Goal: Task Accomplishment & Management: Use online tool/utility

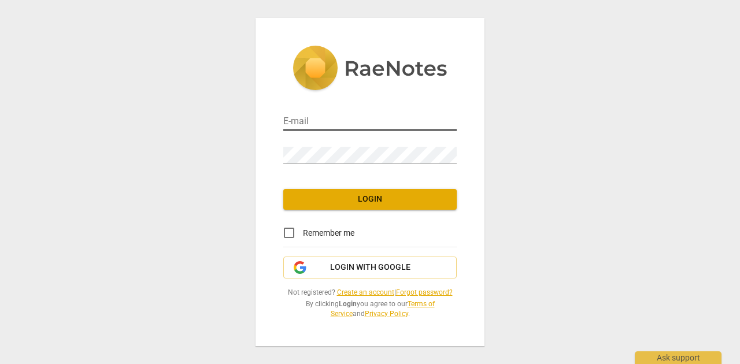
click at [291, 118] on input "email" at bounding box center [369, 122] width 173 height 17
type input "[EMAIL_ADDRESS][DOMAIN_NAME]"
click at [282, 154] on div "E-mail [EMAIL_ADDRESS][DOMAIN_NAME] Password Login Remember me Login with Googl…" at bounding box center [370, 182] width 229 height 328
click at [363, 194] on span "Login" at bounding box center [370, 200] width 155 height 12
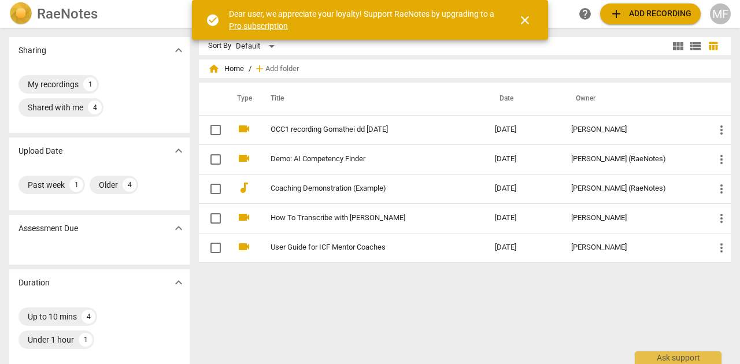
click at [526, 20] on span "close" at bounding box center [525, 20] width 14 height 14
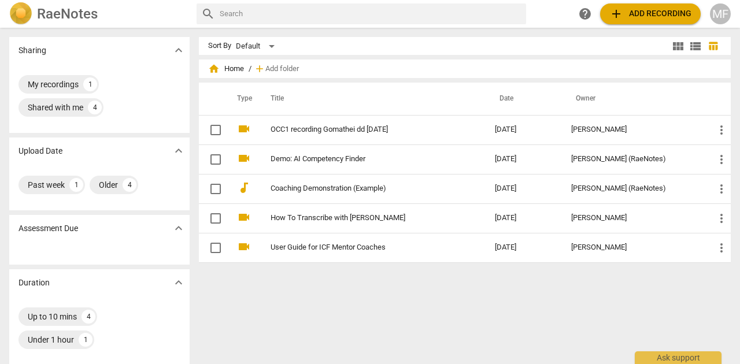
click at [631, 12] on span "add Add recording" at bounding box center [650, 14] width 82 height 14
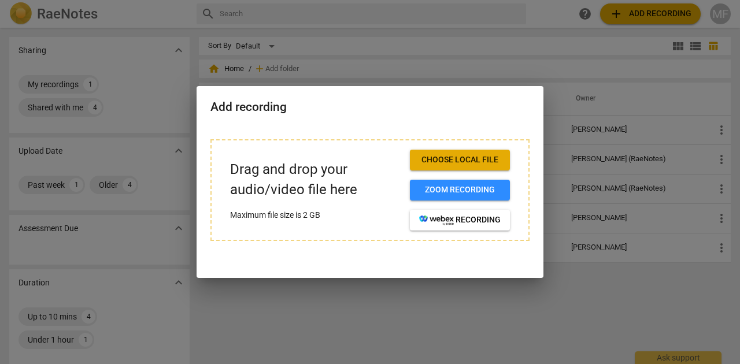
click at [473, 156] on span "Choose local file" at bounding box center [460, 160] width 82 height 12
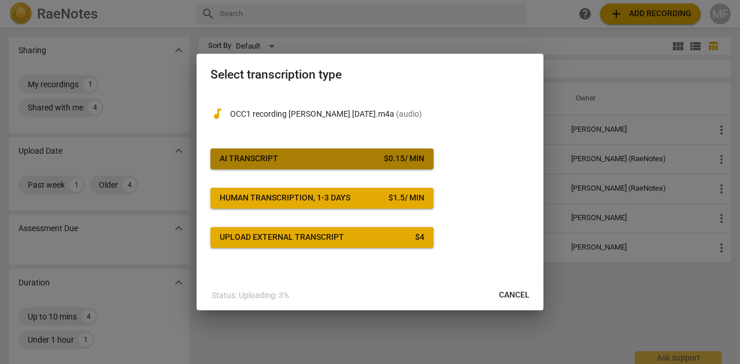
click at [365, 164] on span "AI Transcript $ 0.15 / min" at bounding box center [322, 159] width 205 height 12
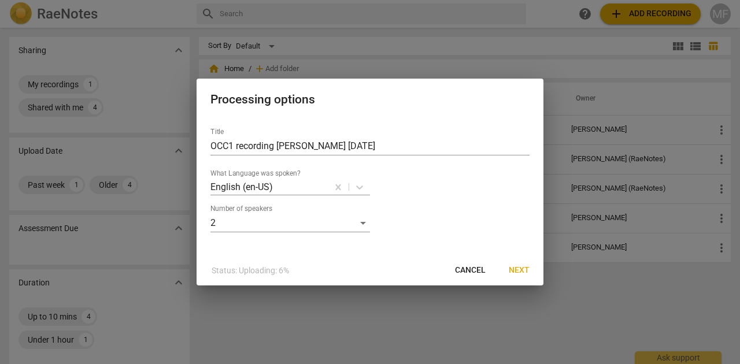
click at [518, 269] on span "Next" at bounding box center [519, 271] width 21 height 12
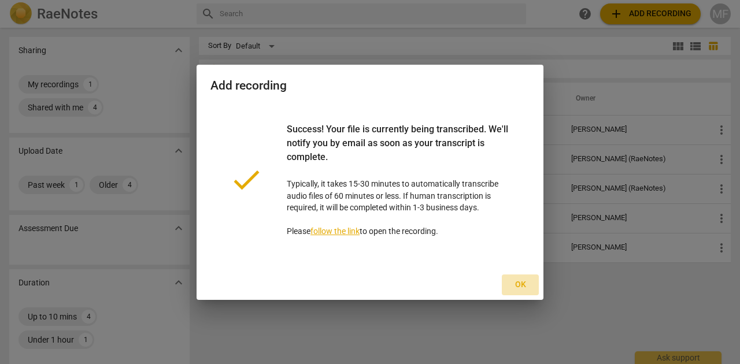
click at [522, 283] on span "Ok" at bounding box center [520, 285] width 19 height 12
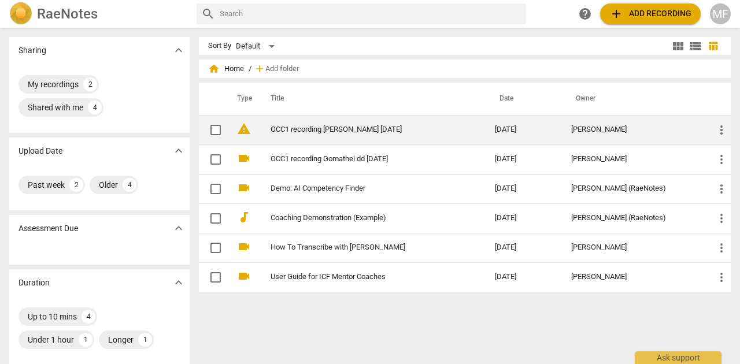
click at [307, 132] on link "OCC1 recording [PERSON_NAME] [DATE]" at bounding box center [362, 129] width 183 height 9
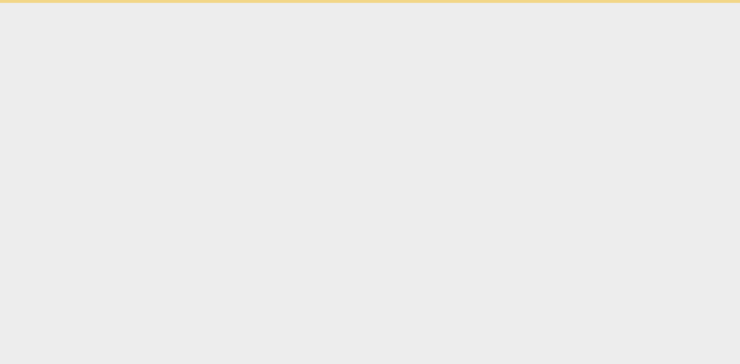
click at [307, 3] on html "Ask support" at bounding box center [370, 1] width 740 height 3
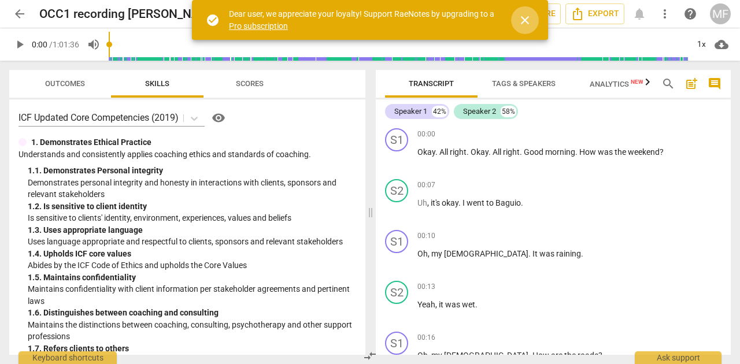
click at [527, 19] on span "close" at bounding box center [525, 20] width 14 height 14
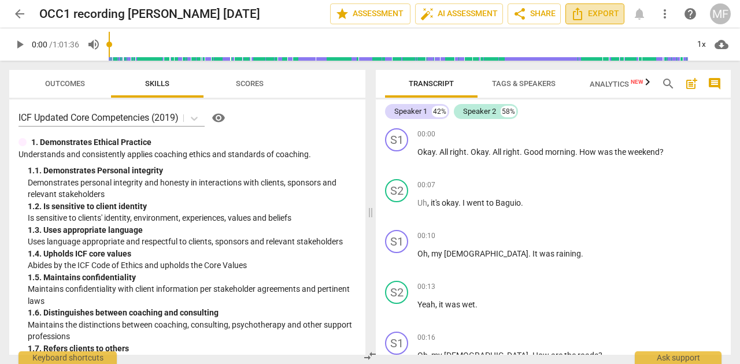
click at [607, 14] on span "Export" at bounding box center [595, 14] width 49 height 14
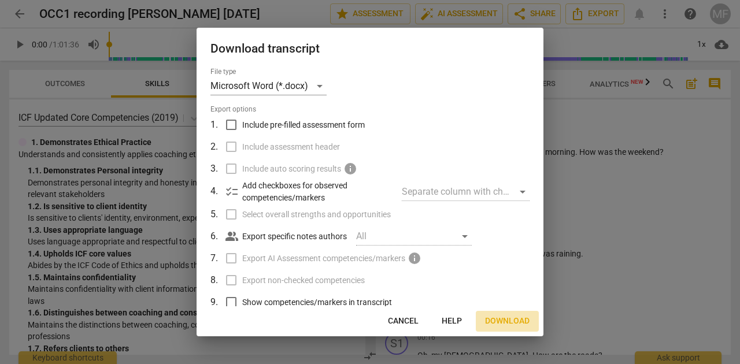
click at [505, 319] on span "Download" at bounding box center [507, 322] width 45 height 12
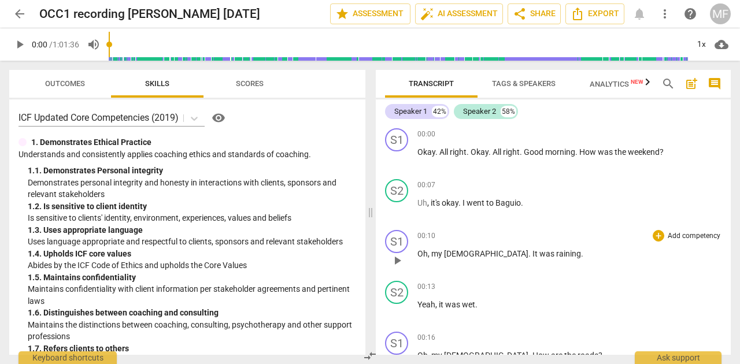
click at [579, 254] on p "Oh , my God . It was raining ." at bounding box center [569, 254] width 304 height 12
click at [720, 13] on div "MF" at bounding box center [720, 13] width 21 height 21
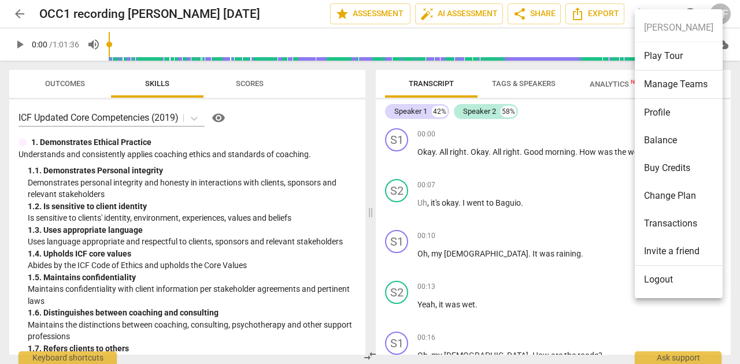
click at [657, 135] on li "Balance" at bounding box center [679, 141] width 88 height 28
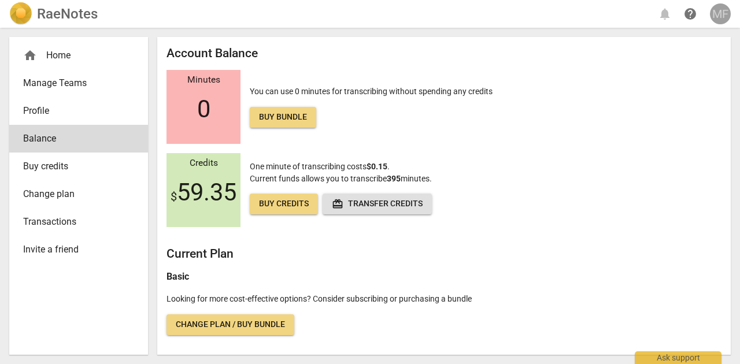
click at [722, 14] on div "MF" at bounding box center [720, 13] width 21 height 21
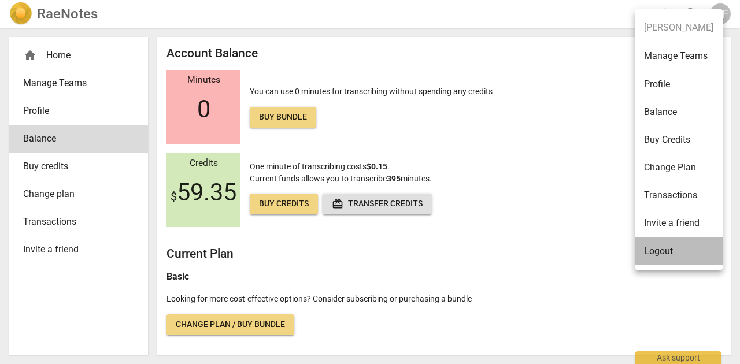
click at [662, 250] on li "Logout" at bounding box center [679, 252] width 88 height 28
